Goal: Use online tool/utility: Use online tool/utility

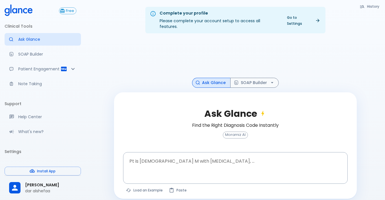
scroll to position [14, 0]
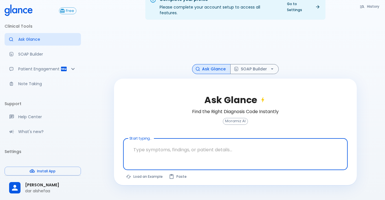
click at [144, 141] on textarea "Start typing..." at bounding box center [235, 150] width 217 height 18
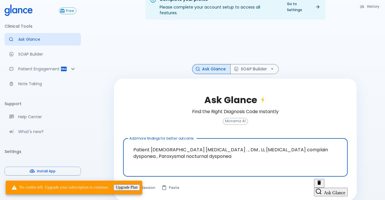
type textarea "Patient [DEMOGRAPHIC_DATA] [MEDICAL_DATA] . , DM , LL [MEDICAL_DATA] complain d…"
click at [335, 188] on button "Ask Glance" at bounding box center [330, 192] width 33 height 9
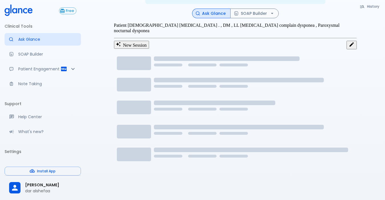
scroll to position [11, 0]
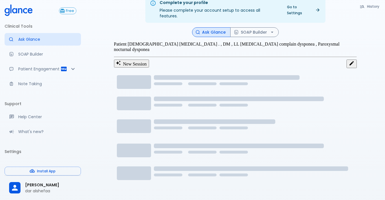
click at [217, 27] on button "Ask Glance" at bounding box center [211, 32] width 38 height 10
click at [305, 7] on link "Go to Settings" at bounding box center [304, 10] width 40 height 14
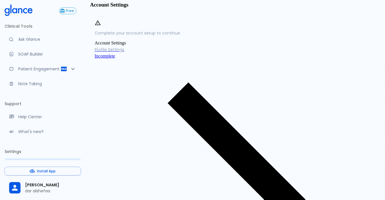
click at [115, 58] on span "Incomplete" at bounding box center [105, 56] width 21 height 5
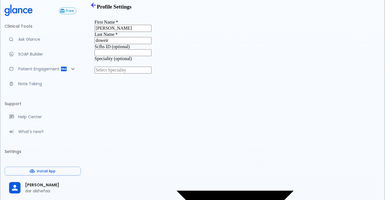
type input "specialist"
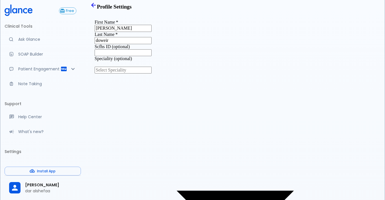
type textarea "c"
type textarea "CARDIOLOGY"
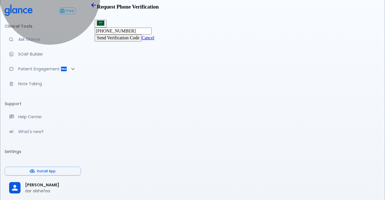
click at [142, 41] on button "Send Verification Code" at bounding box center [118, 37] width 47 height 7
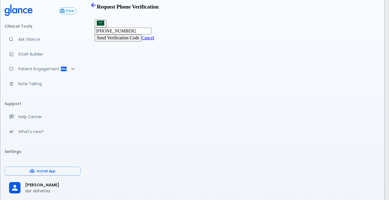
type input "7"
type input "9"
type input "6"
type input "4"
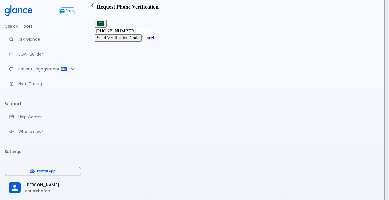
type input "0"
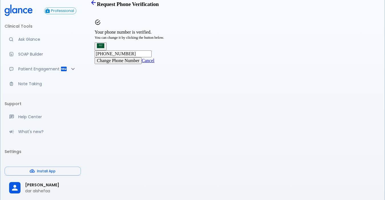
scroll to position [14, 0]
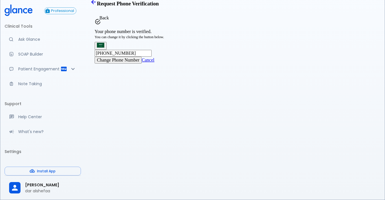
click at [96, 4] on icon "Back" at bounding box center [93, 2] width 5 height 5
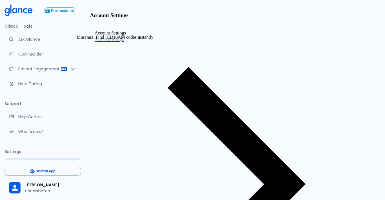
click at [27, 40] on p "Ask Glance" at bounding box center [47, 39] width 58 height 6
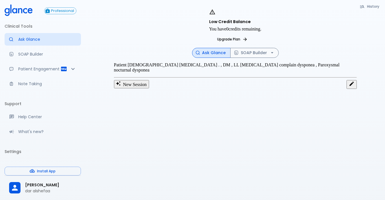
click at [218, 48] on button "Ask Glance" at bounding box center [211, 53] width 38 height 10
click at [248, 37] on icon at bounding box center [245, 39] width 5 height 5
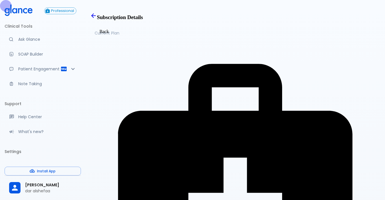
click at [96, 18] on icon "Back" at bounding box center [93, 15] width 5 height 5
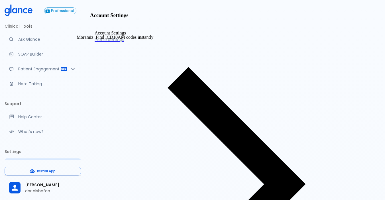
click at [22, 38] on p "Ask Glance" at bounding box center [47, 39] width 58 height 6
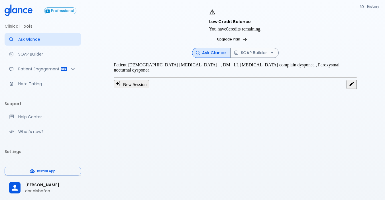
scroll to position [14, 0]
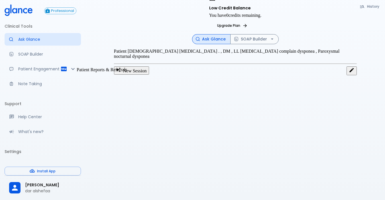
click at [61, 70] on icon "Patient Reports & Referrals" at bounding box center [64, 69] width 6 height 5
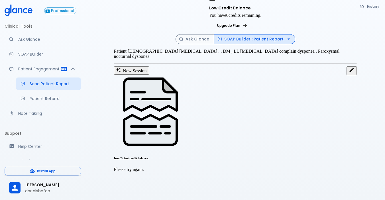
scroll to position [25, 0]
click at [200, 34] on button "Ask Glance" at bounding box center [195, 39] width 38 height 10
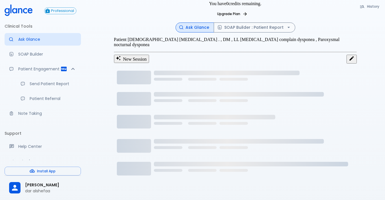
click at [188, 23] on button "Ask Glance" at bounding box center [195, 28] width 38 height 10
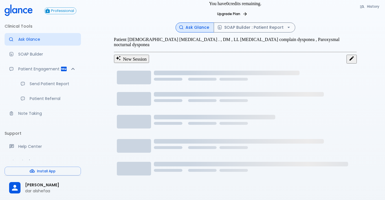
click at [197, 23] on button "Ask Glance" at bounding box center [195, 28] width 38 height 10
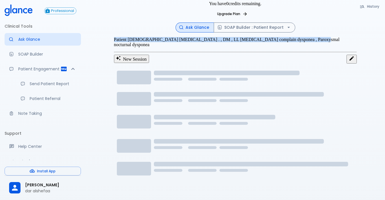
drag, startPoint x: 123, startPoint y: 33, endPoint x: 318, endPoint y: 34, distance: 195.8
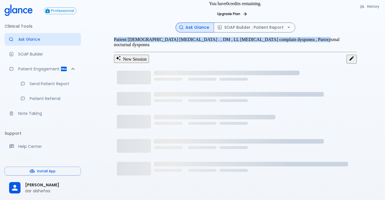
click at [318, 37] on div "Patient 88 years old A .Fib . , DM , LL edema complain dysponea , Paroxysmal no…" at bounding box center [235, 50] width 243 height 27
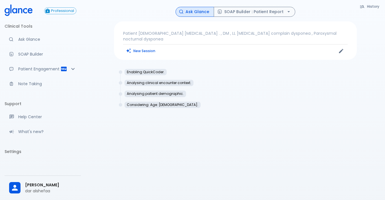
click at [200, 12] on button "Ask Glance" at bounding box center [195, 12] width 38 height 10
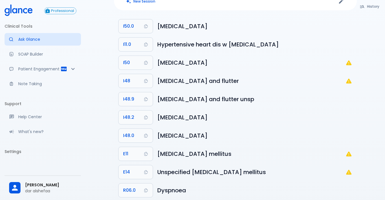
scroll to position [57, 0]
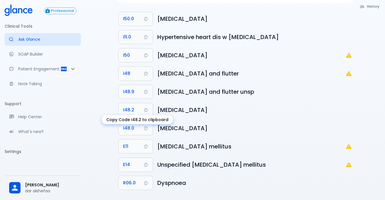
click at [130, 106] on span "I48.2" at bounding box center [128, 110] width 11 height 8
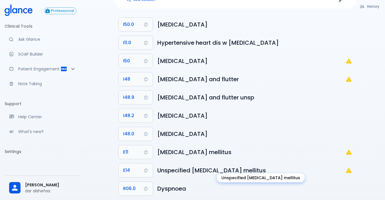
scroll to position [57, 0]
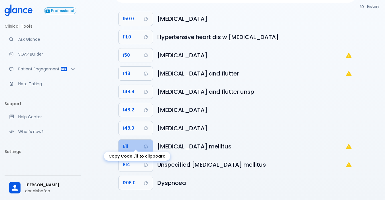
click at [131, 143] on button "E11" at bounding box center [136, 147] width 34 height 14
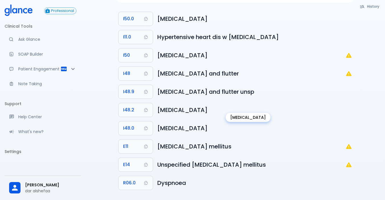
scroll to position [0, 0]
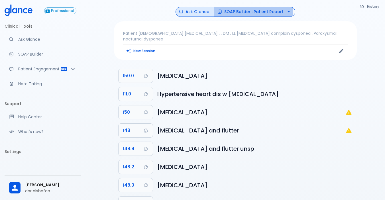
click at [234, 12] on button "SOAP Builder : Patient Report" at bounding box center [255, 12] width 82 height 10
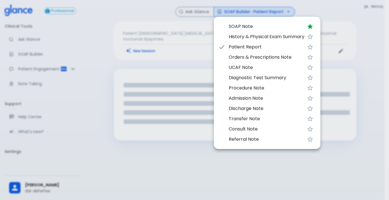
click at [241, 68] on span "UCAF Note" at bounding box center [267, 67] width 76 height 7
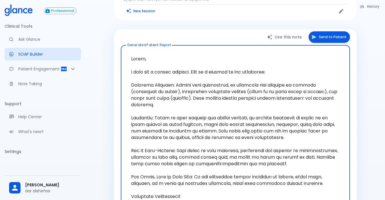
scroll to position [32, 0]
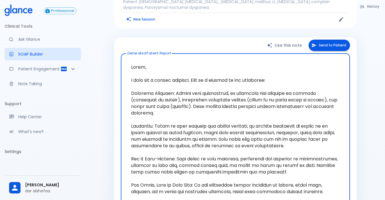
click at [327, 40] on button "Send to Patient" at bounding box center [329, 46] width 41 height 12
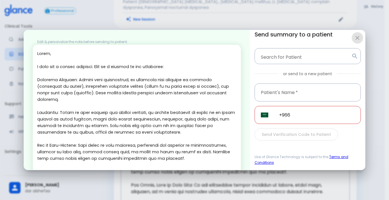
click at [356, 38] on icon "button" at bounding box center [357, 37] width 7 height 7
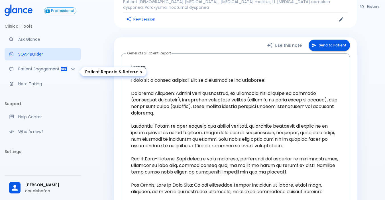
click at [23, 72] on p "Patient Engagement" at bounding box center [39, 69] width 42 height 6
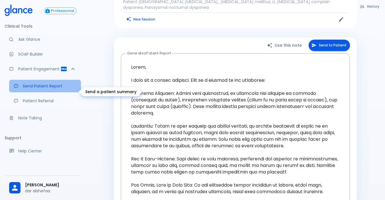
click at [51, 89] on p "Send Patient Report" at bounding box center [50, 86] width 54 height 6
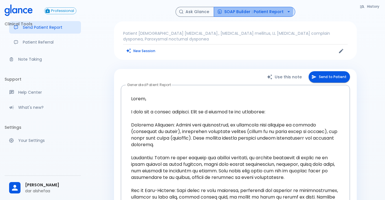
click at [245, 10] on button "SOAP Builder : Patient Report" at bounding box center [255, 12] width 82 height 10
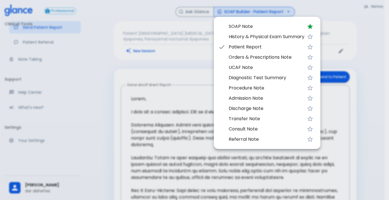
click at [263, 79] on span "Diagnostic Test Summary" at bounding box center [267, 77] width 76 height 7
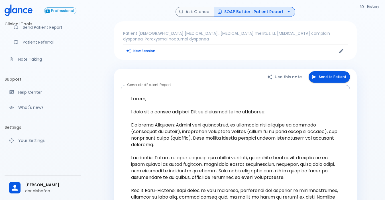
click at [240, 11] on button "SOAP Builder : Patient Report" at bounding box center [255, 12] width 82 height 10
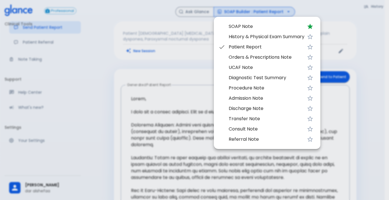
click at [252, 100] on span "Admission Note" at bounding box center [267, 98] width 76 height 7
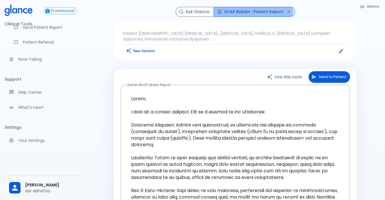
click at [231, 12] on button "SOAP Builder : Patient Report" at bounding box center [255, 12] width 82 height 10
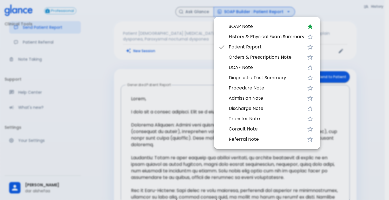
click at [369, 29] on div at bounding box center [194, 100] width 389 height 200
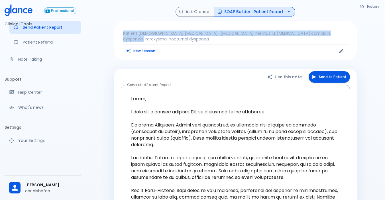
drag, startPoint x: 339, startPoint y: 33, endPoint x: 112, endPoint y: 35, distance: 227.4
click at [112, 35] on div "History Ask Glance SOAP Builder : Patient Report Patient 88 years old A.Fib., d…" at bounding box center [235, 167] width 256 height 321
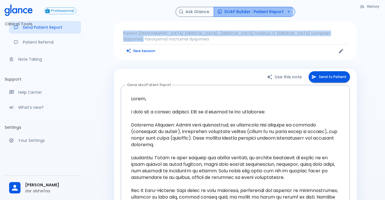
click at [227, 11] on button "SOAP Builder : Patient Report" at bounding box center [255, 12] width 82 height 10
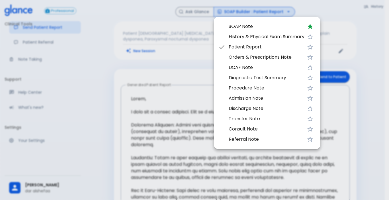
click at [124, 26] on div at bounding box center [194, 100] width 389 height 200
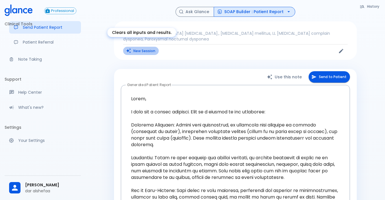
click at [140, 47] on button "New Session" at bounding box center [141, 51] width 36 height 8
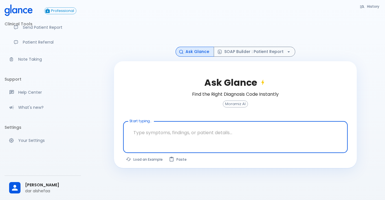
click at [183, 143] on div "x Start typing..." at bounding box center [235, 137] width 225 height 32
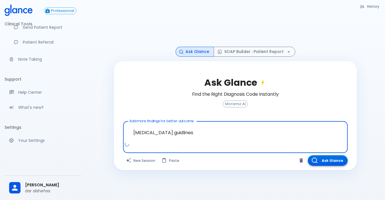
type textarea "[MEDICAL_DATA] guidlines"
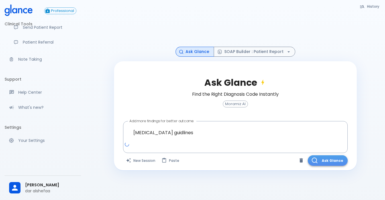
click at [333, 160] on button "Ask Glance" at bounding box center [328, 160] width 40 height 11
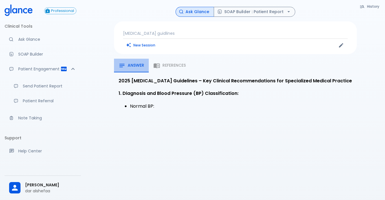
click at [132, 66] on span "Answer" at bounding box center [136, 65] width 17 height 5
click at [215, 95] on strong "1. Diagnosis and Blood Pressure (BP) Classification:" at bounding box center [179, 93] width 120 height 7
click at [241, 144] on div "History Ask Glance SOAP Builder : Patient Report hypertension guidlines New Ses…" at bounding box center [235, 107] width 300 height 214
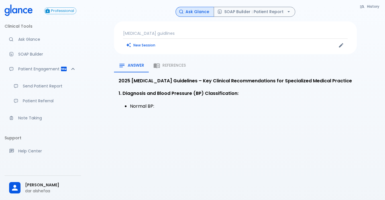
click at [180, 33] on p "[MEDICAL_DATA] guidlines" at bounding box center [235, 33] width 225 height 6
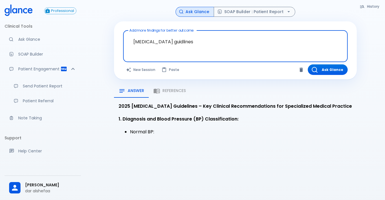
click at [180, 33] on textarea "[MEDICAL_DATA] guidlines" at bounding box center [235, 42] width 217 height 18
click at [324, 70] on button "Ask Glance" at bounding box center [328, 69] width 40 height 11
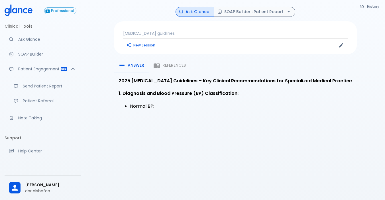
click at [141, 107] on li "Normal BP:" at bounding box center [241, 106] width 222 height 8
click at [131, 64] on span "Answer" at bounding box center [136, 65] width 17 height 5
click at [130, 64] on span "Answer" at bounding box center [136, 65] width 17 height 5
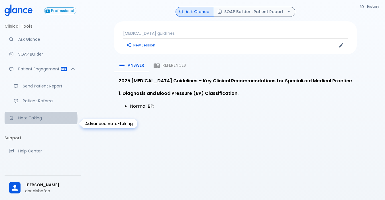
click at [30, 121] on p "Note Taking" at bounding box center [47, 118] width 58 height 6
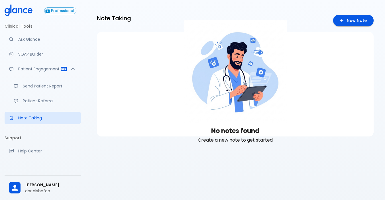
click at [219, 90] on img at bounding box center [235, 71] width 103 height 103
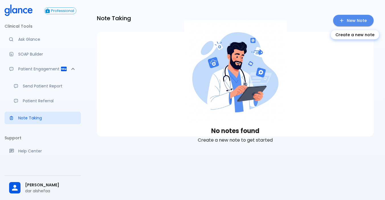
click at [353, 22] on link "New Note" at bounding box center [353, 21] width 40 height 12
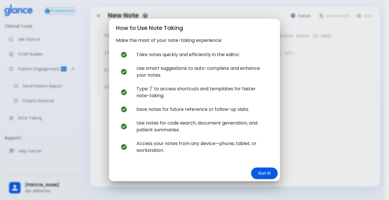
click at [262, 170] on button "Got it!" at bounding box center [264, 174] width 27 height 12
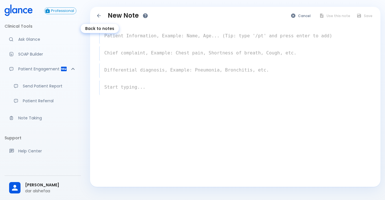
click at [99, 15] on icon "Back to notes" at bounding box center [99, 16] width 6 height 6
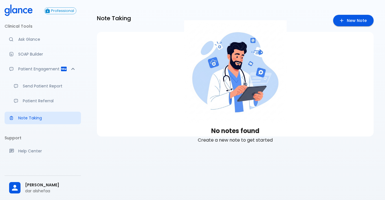
drag, startPoint x: 350, startPoint y: 0, endPoint x: 186, endPoint y: 21, distance: 165.7
click at [186, 21] on img at bounding box center [235, 71] width 103 height 103
click at [55, 11] on span "Professional" at bounding box center [62, 11] width 27 height 4
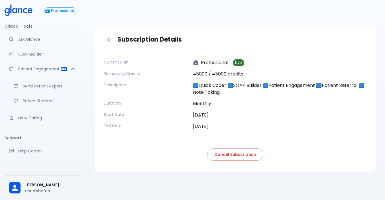
click at [95, 156] on div "Subscription Details Current Plan Professional Live Remaining Credits 45000 / 4…" at bounding box center [235, 98] width 281 height 147
click at [90, 152] on div "Subscription Details Current Plan Professional Live Remaining Credits 45000 / 4…" at bounding box center [235, 107] width 300 height 214
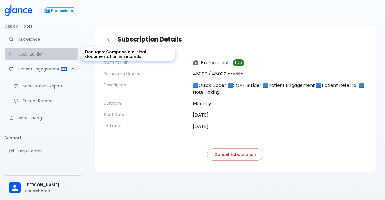
click at [32, 52] on p "SOAP Builder" at bounding box center [47, 54] width 58 height 6
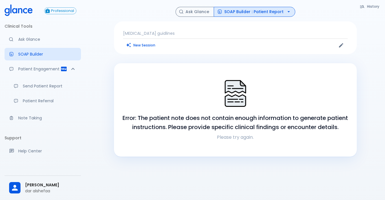
click at [235, 138] on p "Please try again." at bounding box center [235, 137] width 229 height 7
click at [238, 107] on img at bounding box center [235, 93] width 28 height 28
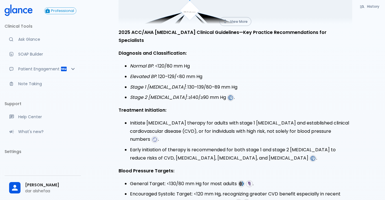
scroll to position [88, 0]
